Goal: Transaction & Acquisition: Purchase product/service

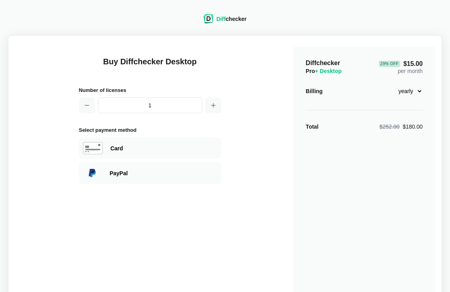
click at [235, 16] on div "Diff checker" at bounding box center [231, 19] width 30 height 8
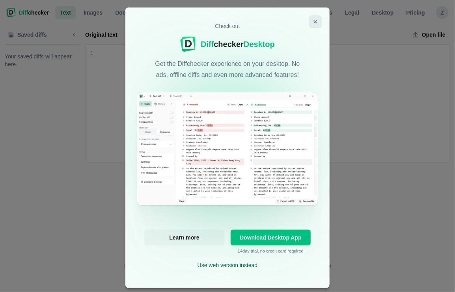
click at [316, 19] on button "Close modal" at bounding box center [315, 21] width 13 height 13
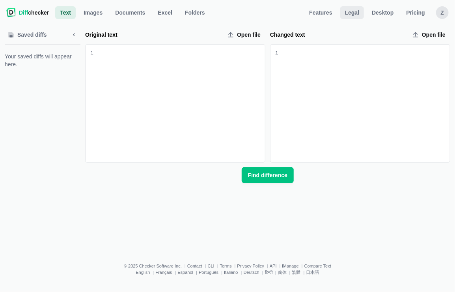
click at [359, 12] on span "Legal" at bounding box center [353, 13] width 18 height 8
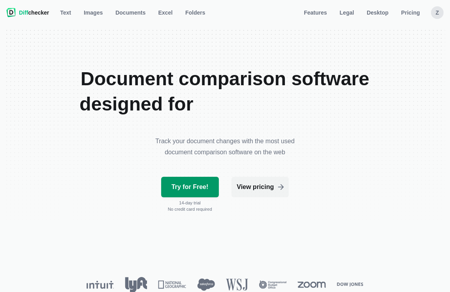
click at [193, 184] on span "Try for Free!" at bounding box center [190, 187] width 40 height 8
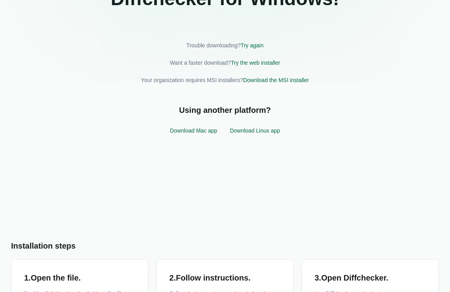
scroll to position [79, 0]
